Goal: Check status

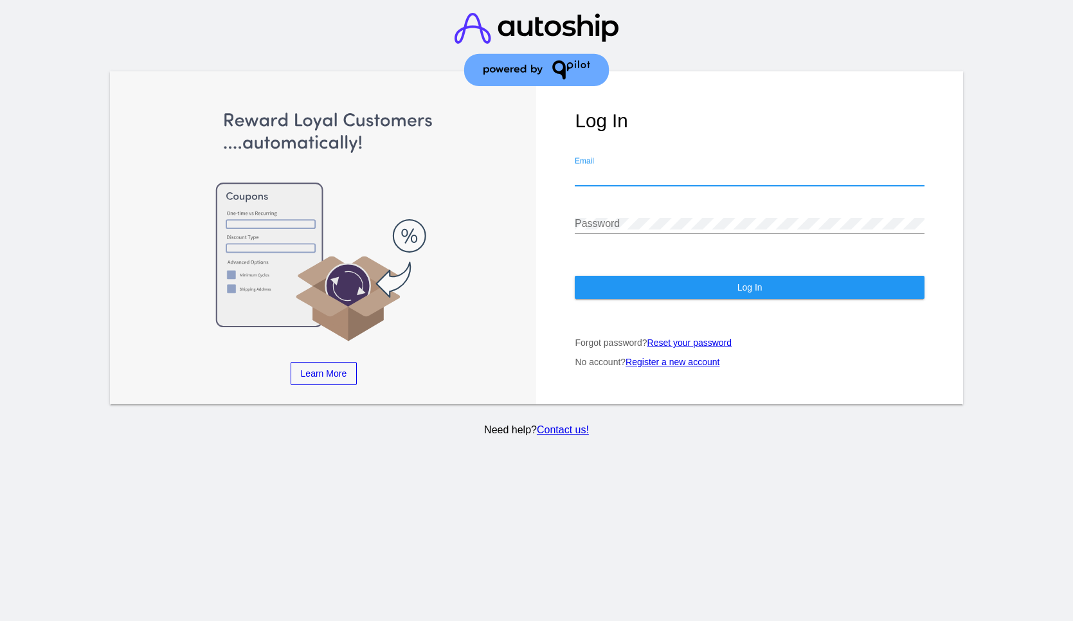
type input "[EMAIL_ADDRESS][DOMAIN_NAME]"
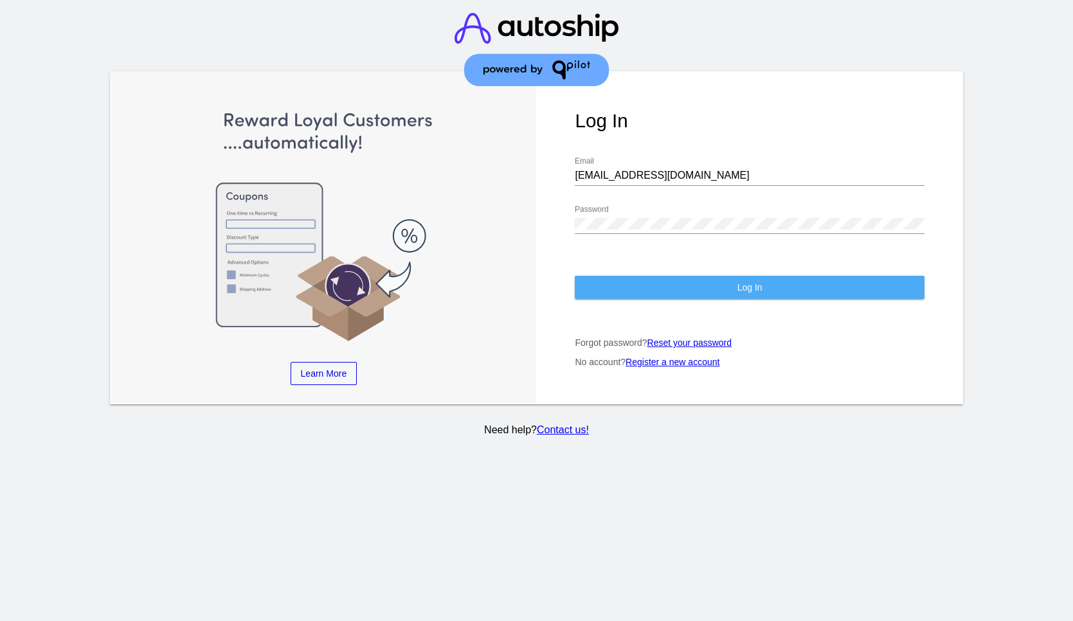
click at [705, 294] on button "Log In" at bounding box center [749, 287] width 349 height 23
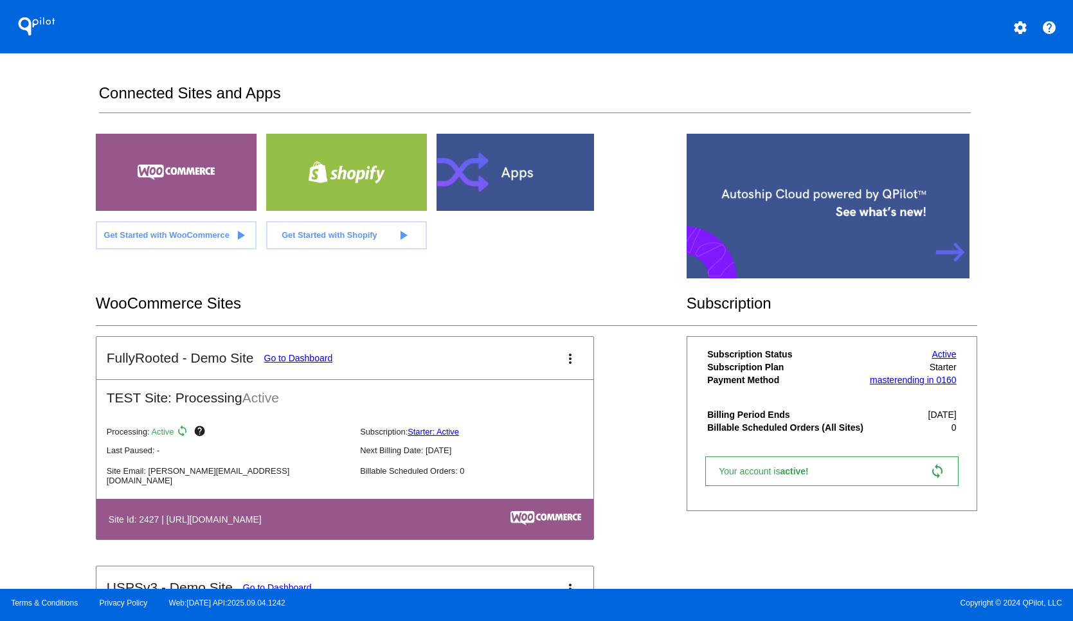
click at [297, 359] on link "Go to Dashboard" at bounding box center [298, 358] width 69 height 10
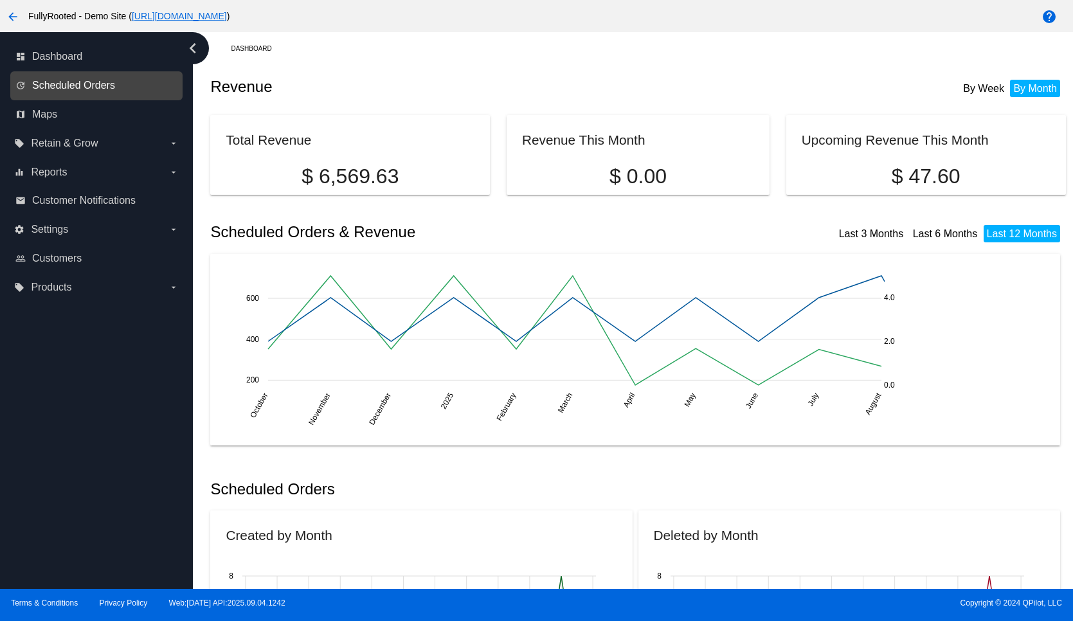
click at [95, 83] on span "Scheduled Orders" at bounding box center [73, 86] width 83 height 12
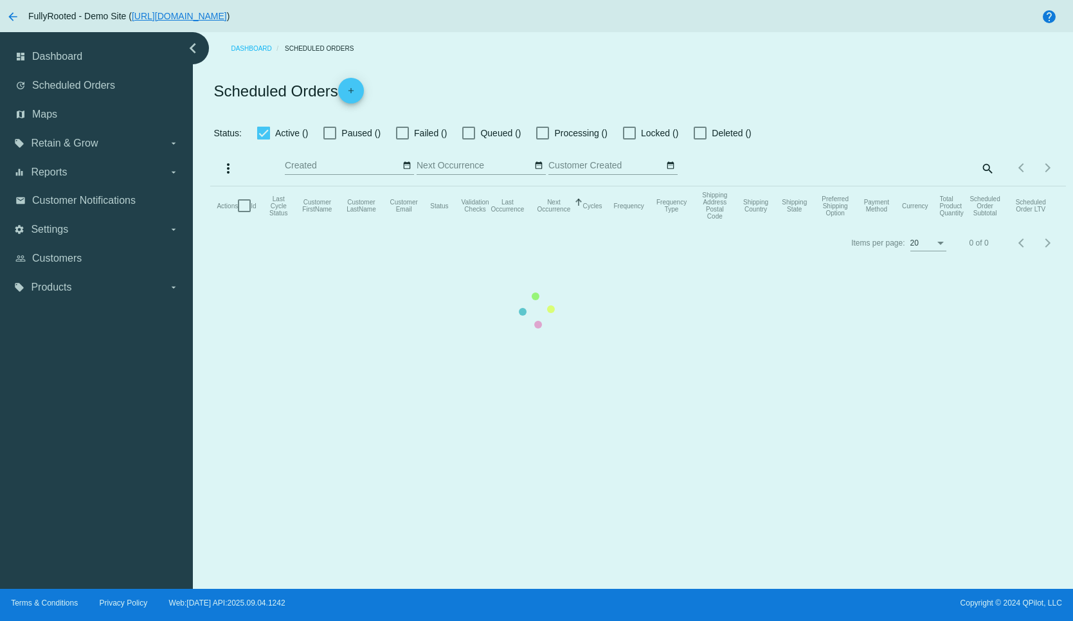
checkbox input "true"
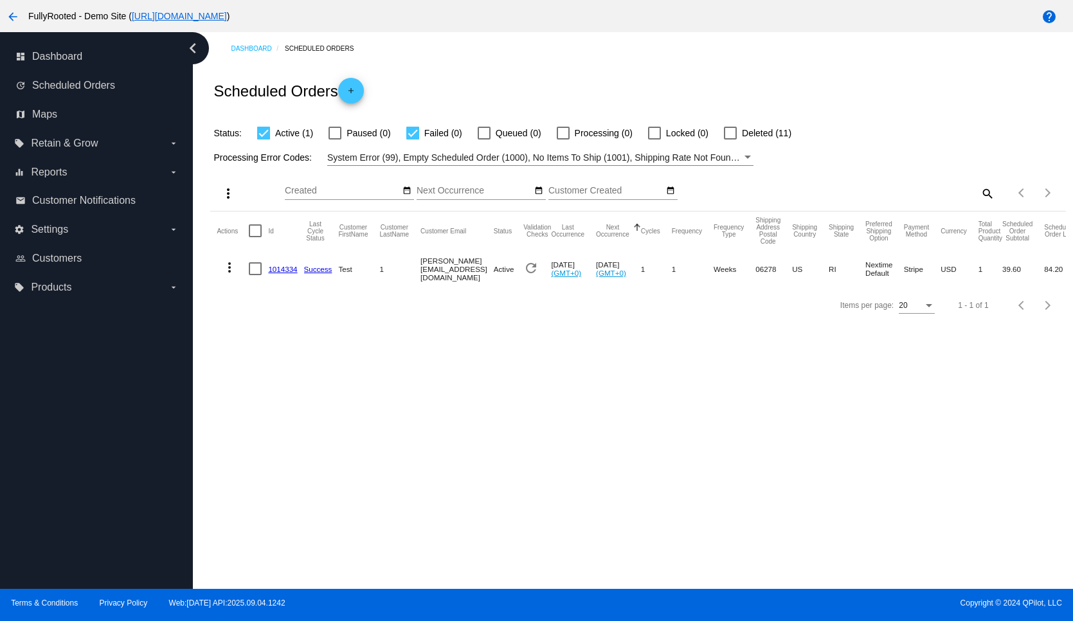
click at [227, 17] on link "[URL][DOMAIN_NAME]" at bounding box center [179, 16] width 95 height 10
